Goal: Transaction & Acquisition: Purchase product/service

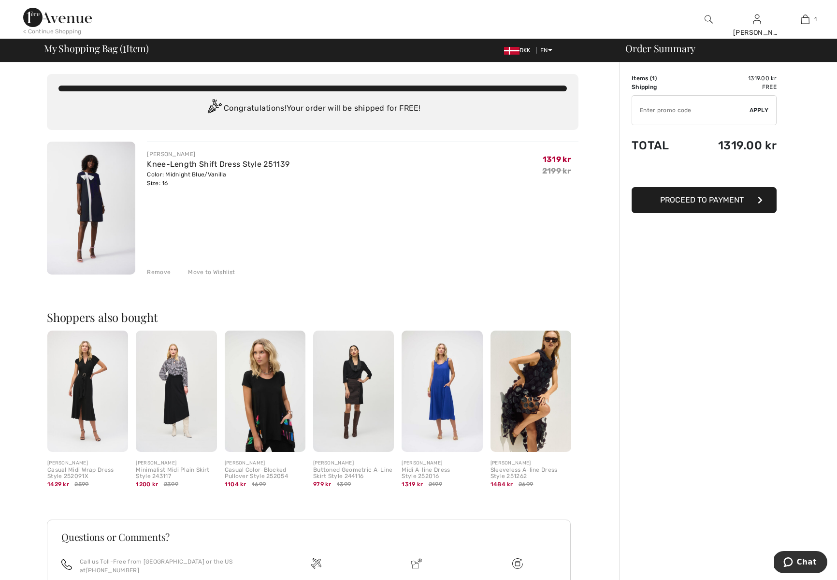
click at [691, 200] on span "Proceed to Payment" at bounding box center [702, 199] width 84 height 9
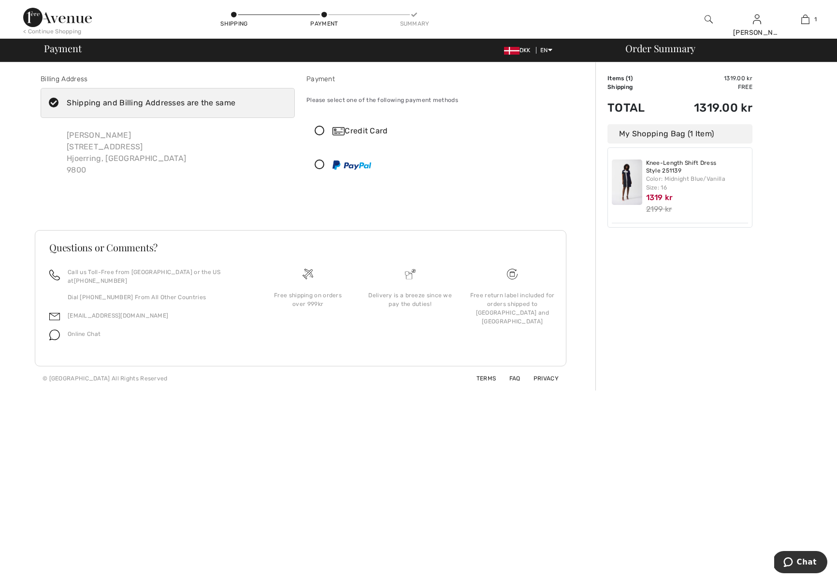
click at [194, 100] on div "Shipping and Billing Addresses are the same" at bounding box center [151, 103] width 169 height 12
click at [235, 100] on input "Shipping and Billing Addresses are the same" at bounding box center [238, 102] width 6 height 29
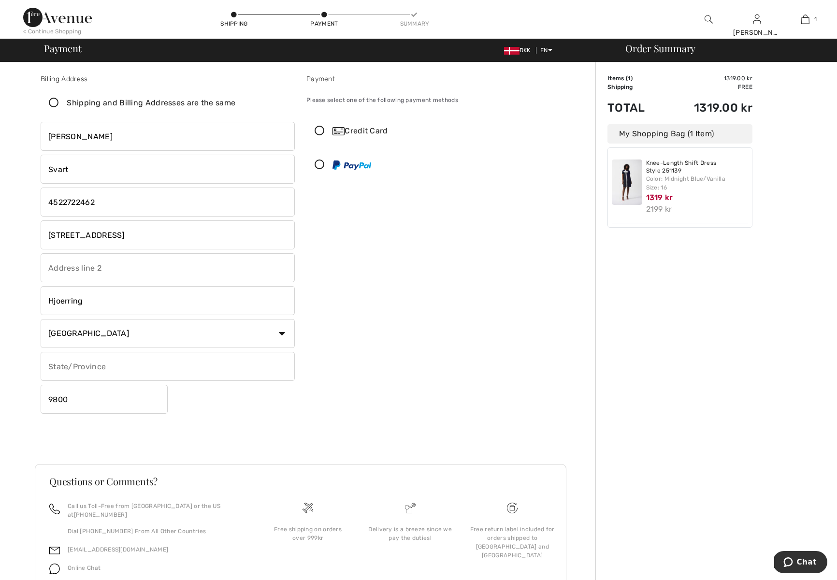
checkbox input "false"
click at [185, 274] on input "text" at bounding box center [168, 267] width 254 height 29
drag, startPoint x: 135, startPoint y: 233, endPoint x: 17, endPoint y: 232, distance: 117.9
click at [18, 232] on div "Billing Address Shipping and Billing Addresses are the same Inge Svart Aastrupv…" at bounding box center [300, 343] width 589 height 562
type input "Skrænten 34"
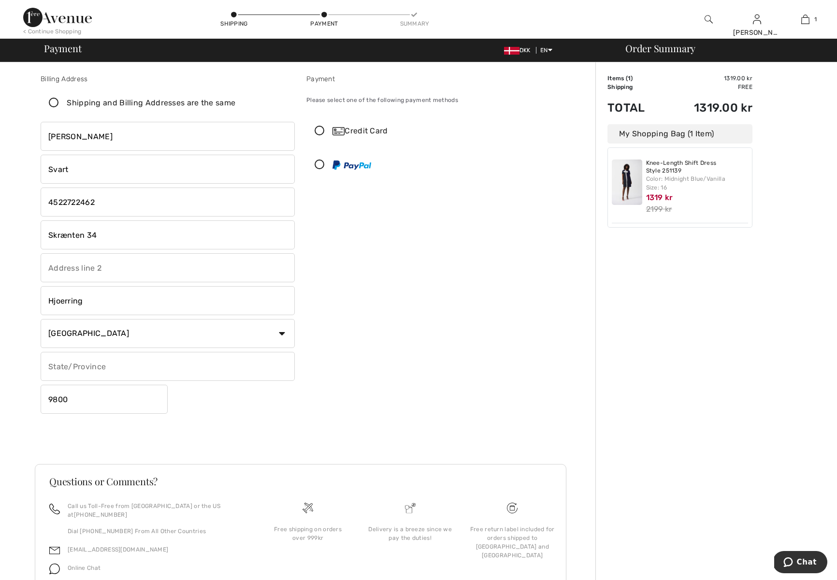
click at [322, 131] on icon at bounding box center [320, 131] width 26 height 10
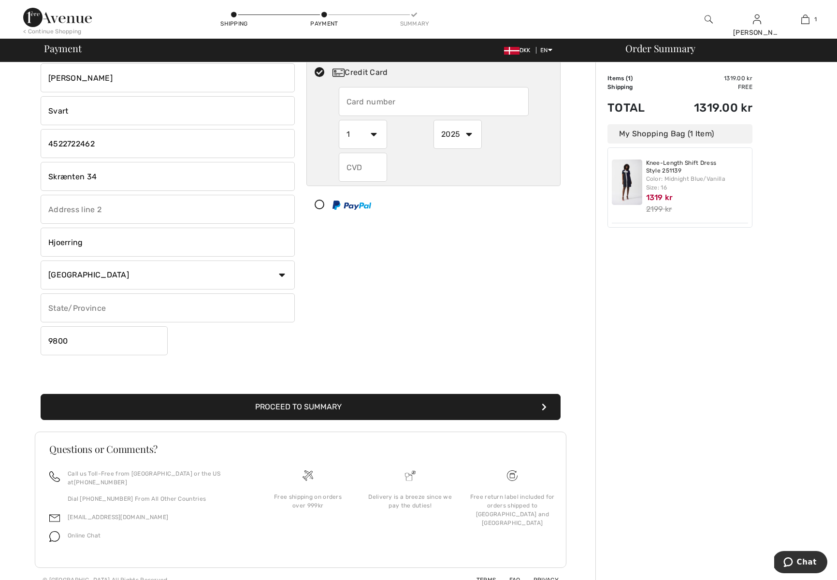
scroll to position [62, 0]
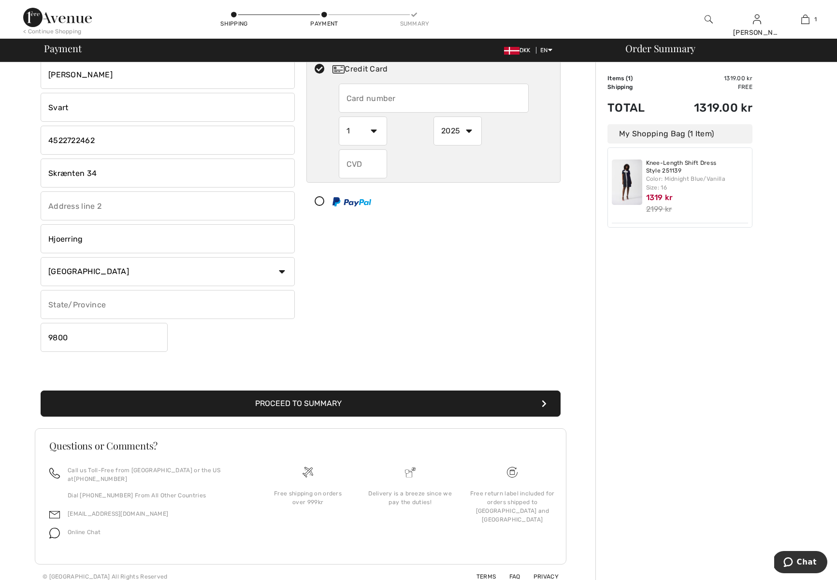
click at [377, 98] on input "text" at bounding box center [434, 98] width 190 height 29
type input "4609779380977930"
click at [377, 131] on select "1 2 3 4 5 6 7 8 9 10 11 12" at bounding box center [363, 130] width 48 height 29
select select "5"
click at [339, 116] on select "1 2 3 4 5 6 7 8 9 10 11 12" at bounding box center [363, 130] width 48 height 29
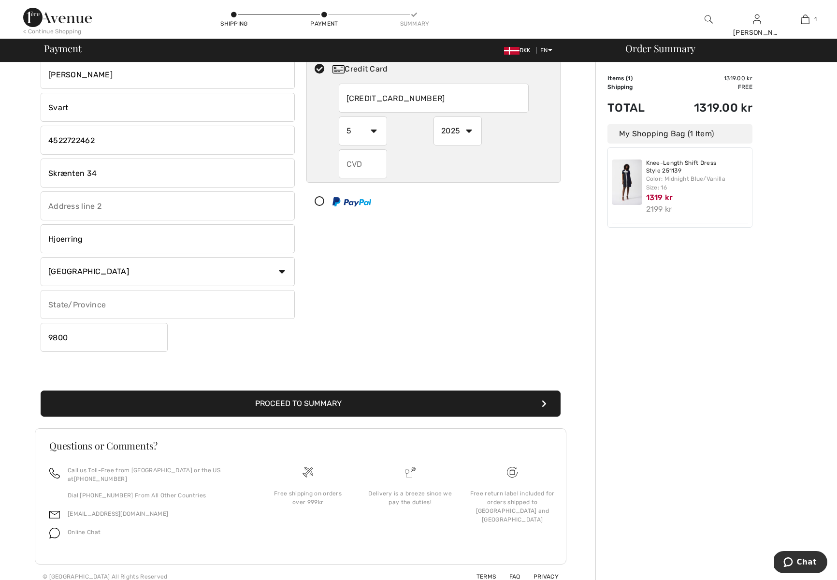
click at [469, 132] on select "2025 2026 2027 2028 2029 2030 2031 2032 2033 2034 2035" at bounding box center [457, 130] width 48 height 29
select select "2028"
click at [433, 116] on select "2025 2026 2027 2028 2029 2030 2031 2032 2033 2034 2035" at bounding box center [457, 130] width 48 height 29
click at [370, 159] on input "text" at bounding box center [363, 163] width 48 height 29
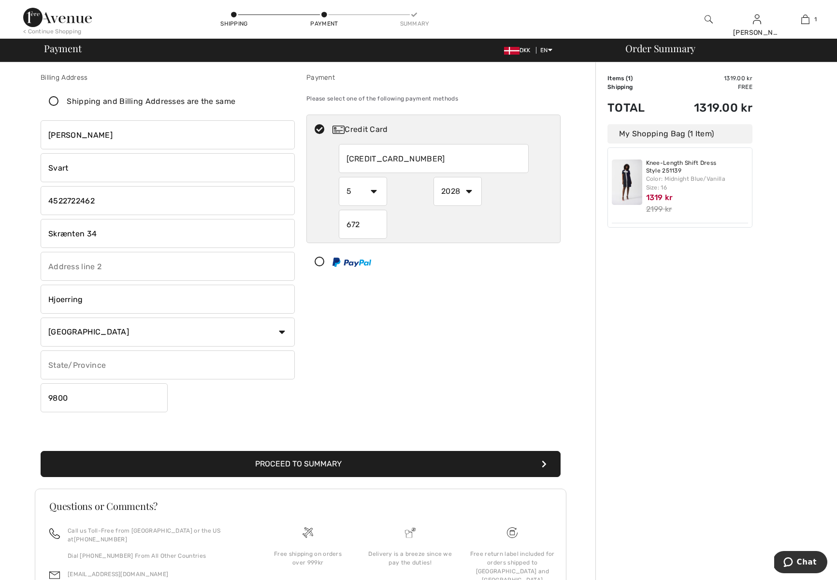
scroll to position [0, 0]
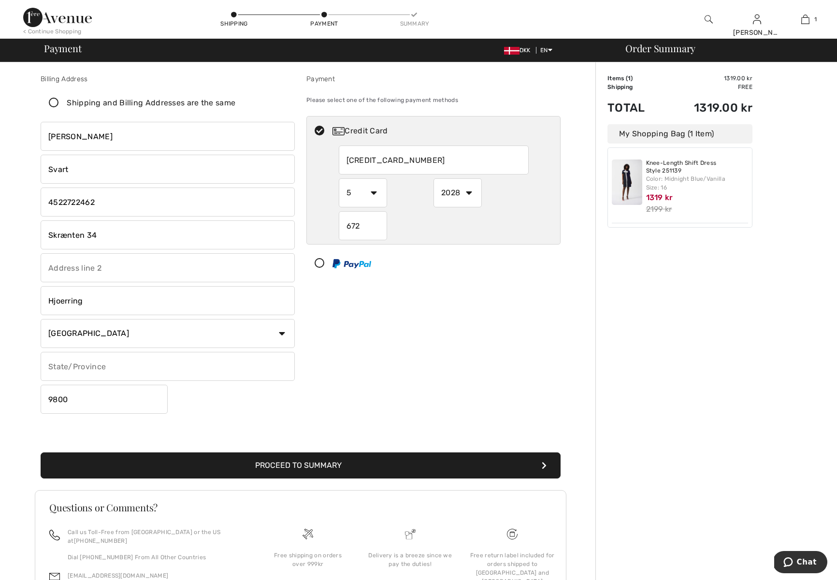
type input "672"
click at [316, 459] on button "Proceed to Summary" at bounding box center [301, 465] width 520 height 26
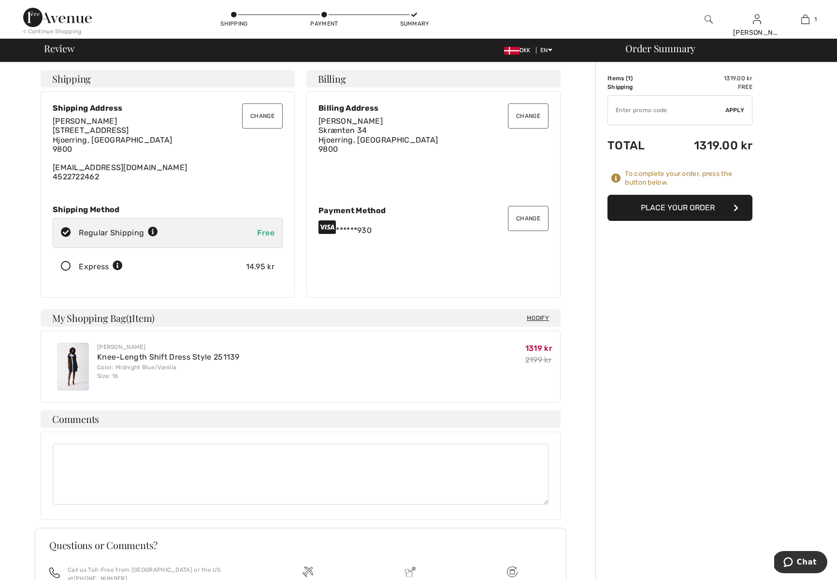
click at [680, 208] on button "Place Your Order" at bounding box center [679, 208] width 145 height 26
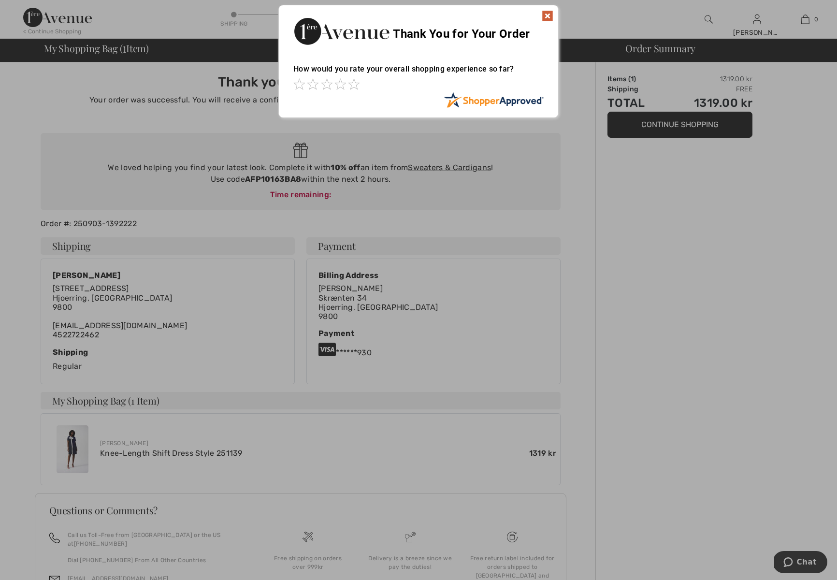
click at [546, 17] on img at bounding box center [547, 16] width 12 height 12
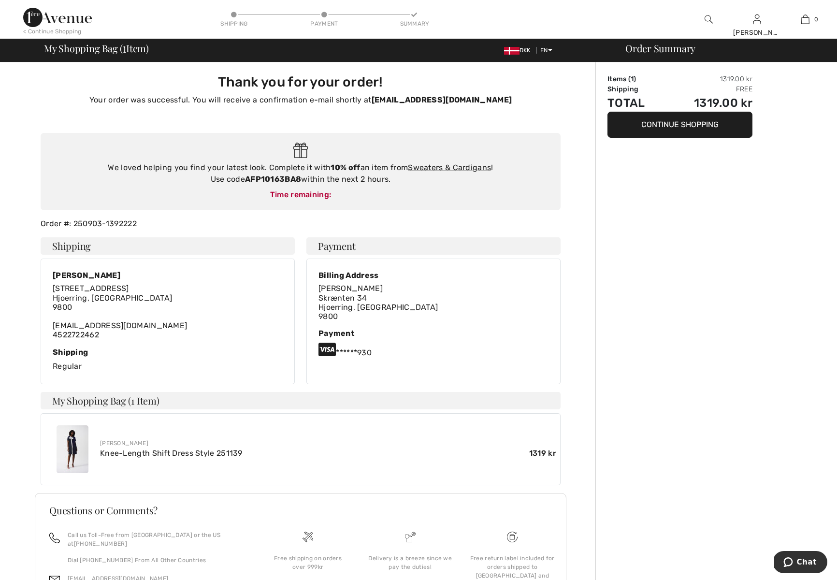
click at [83, 295] on span "Aastrupvej 10 Hjoerring, DK 9800" at bounding box center [112, 298] width 119 height 28
click at [89, 244] on h4 "Shipping" at bounding box center [168, 245] width 254 height 17
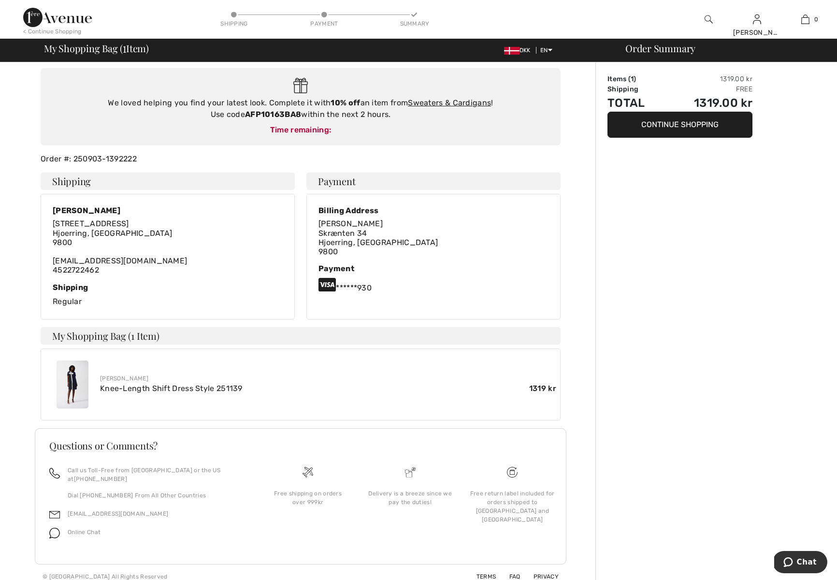
scroll to position [64, 0]
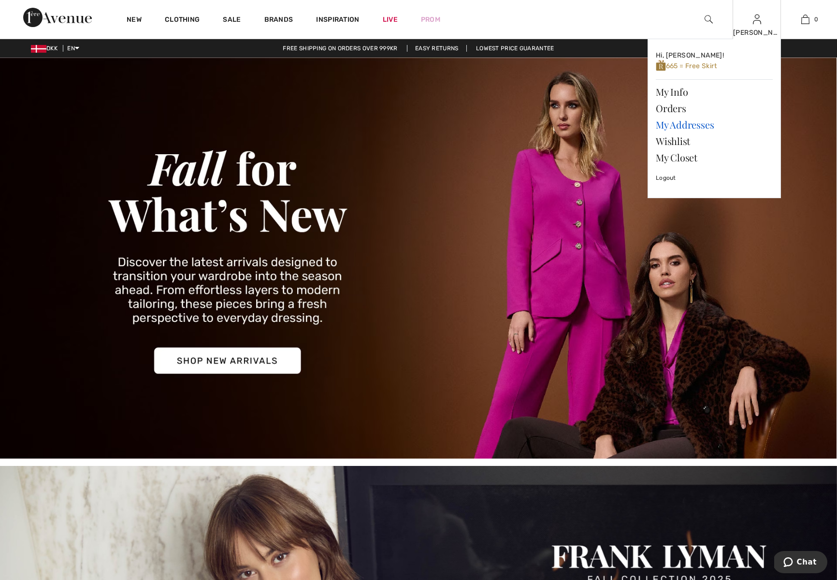
click at [668, 121] on link "My Addresses" at bounding box center [713, 124] width 117 height 16
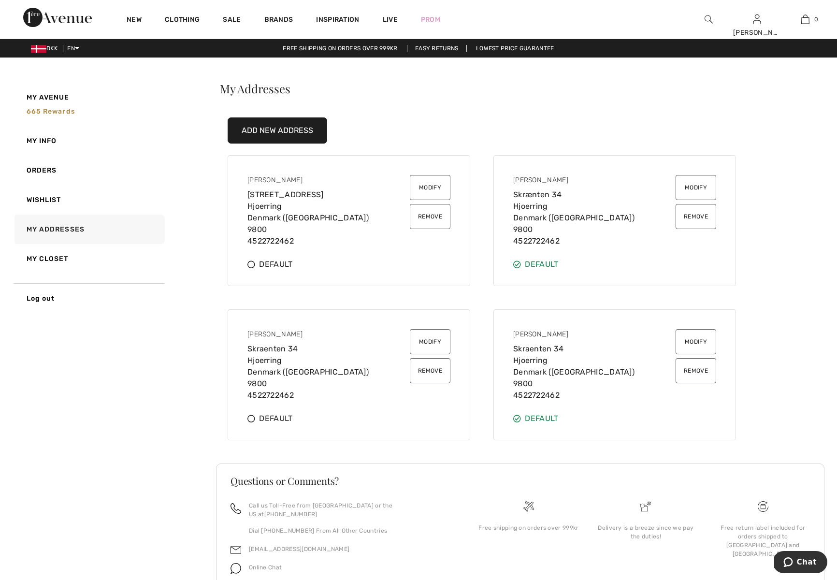
click at [424, 213] on button "Remove" at bounding box center [430, 216] width 41 height 25
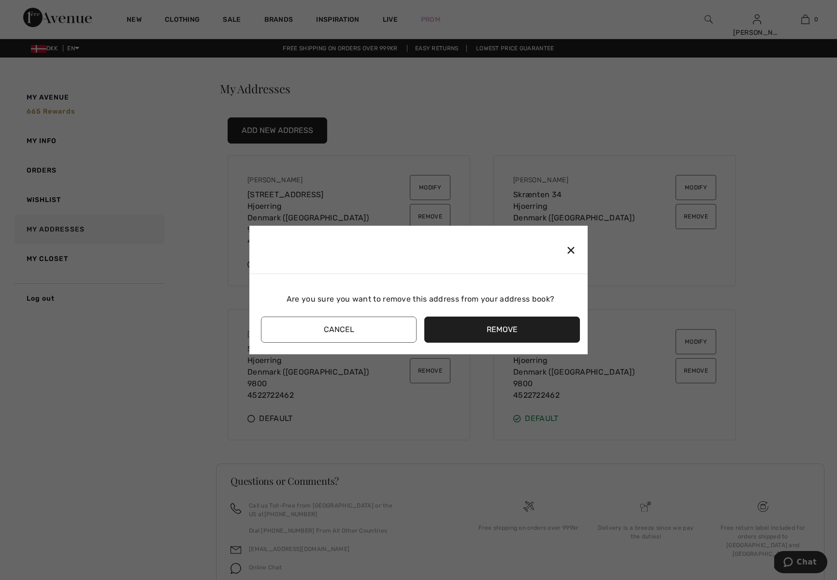
click at [469, 321] on button "Remove" at bounding box center [502, 329] width 156 height 26
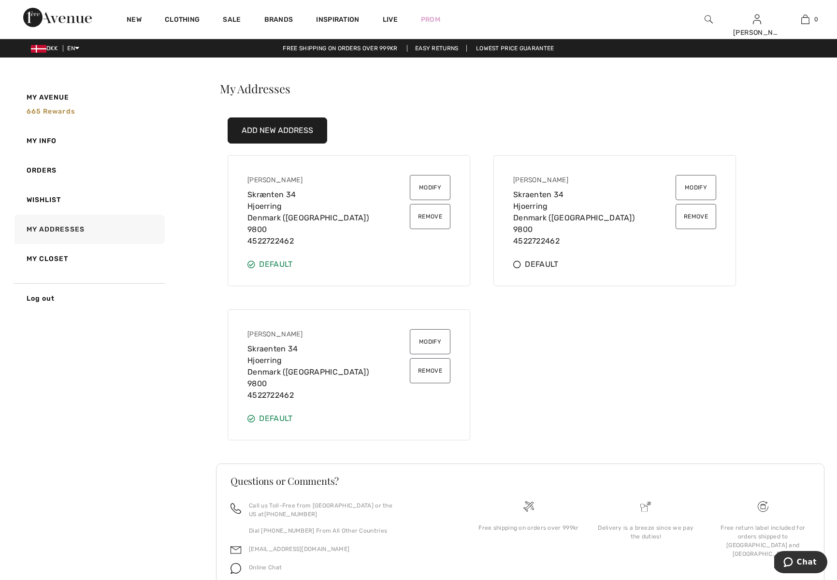
click at [696, 215] on button "Remove" at bounding box center [695, 216] width 41 height 25
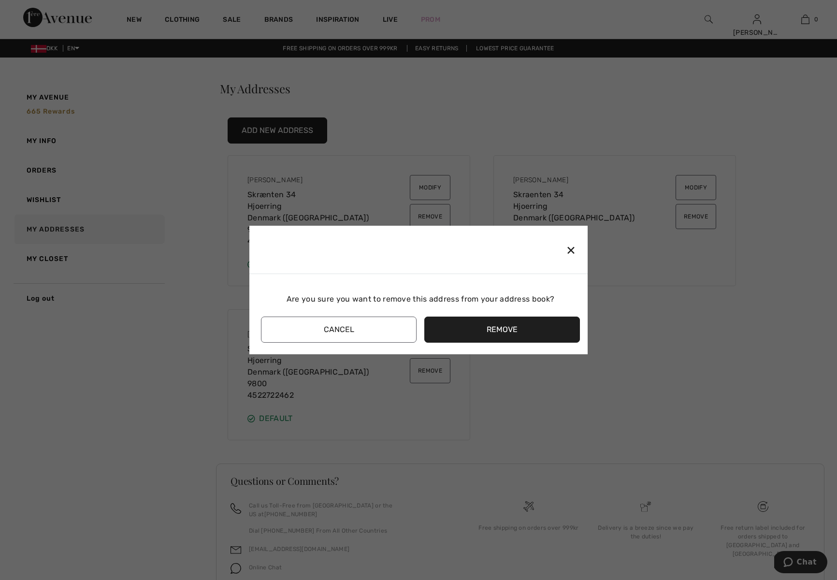
click at [522, 324] on button "Remove" at bounding box center [502, 329] width 156 height 26
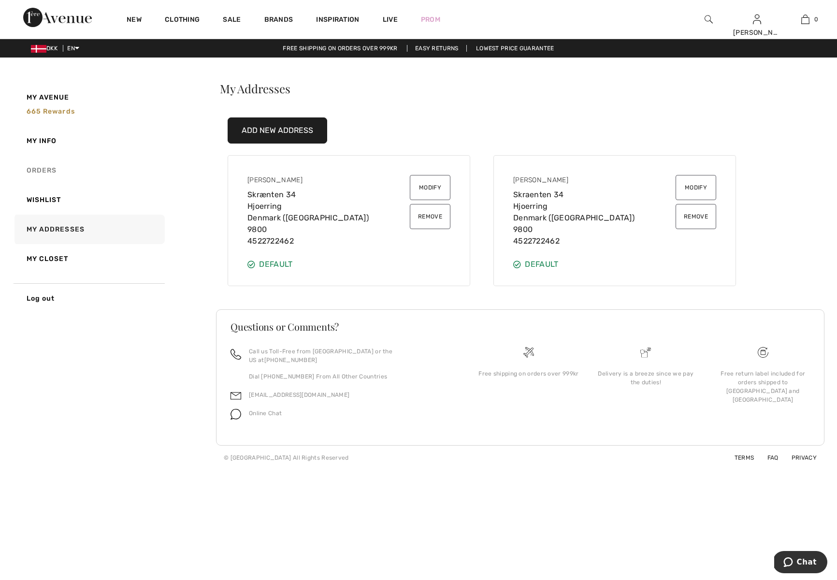
click at [40, 164] on link "Orders" at bounding box center [89, 170] width 152 height 29
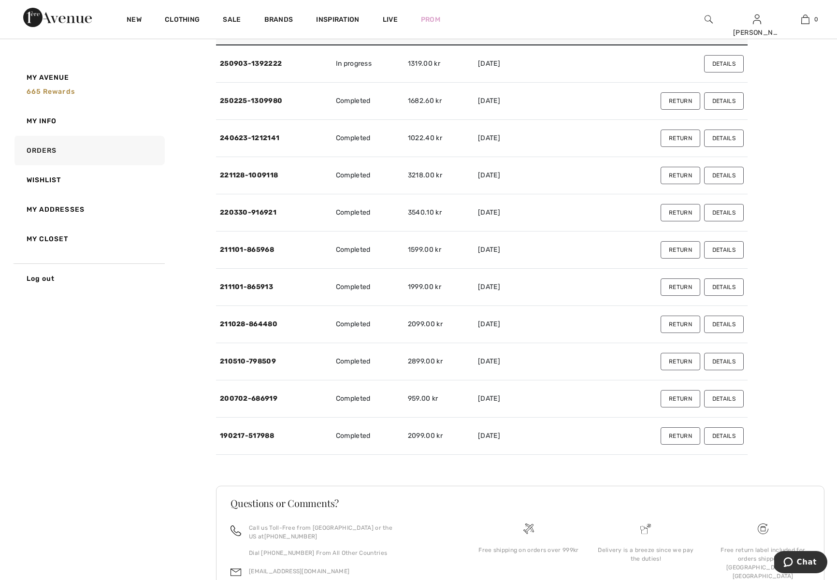
scroll to position [148, 0]
